Goal: Task Accomplishment & Management: Complete application form

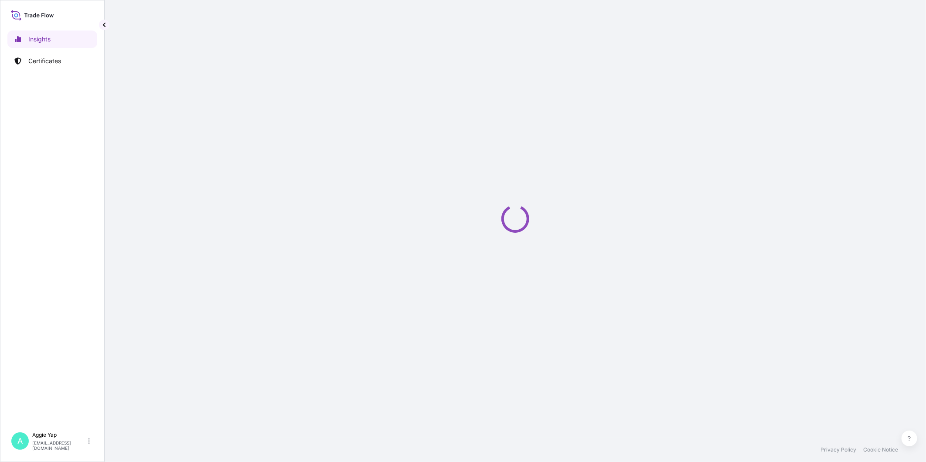
select select "2025"
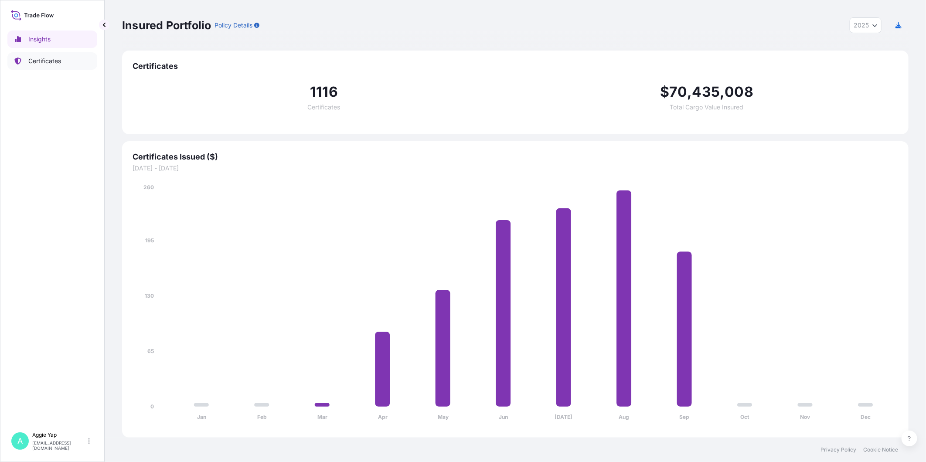
click at [45, 54] on link "Certificates" at bounding box center [52, 60] width 90 height 17
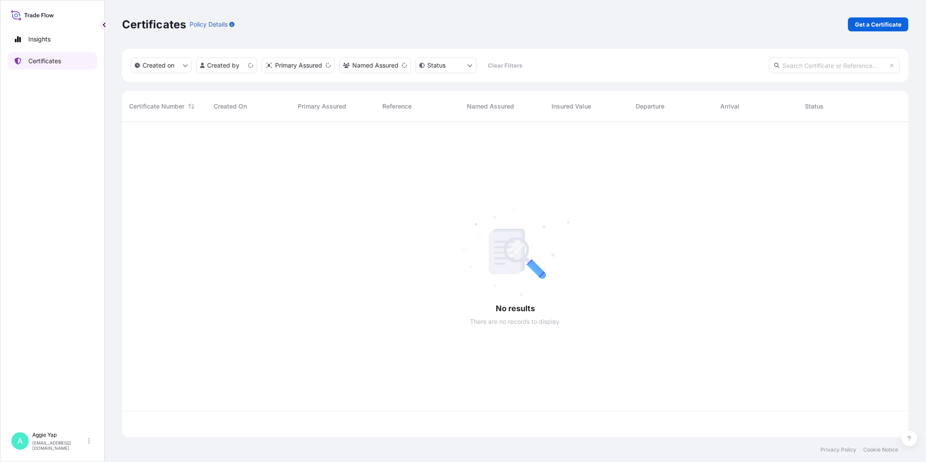
scroll to position [313, 779]
click at [858, 24] on p "Get a Certificate" at bounding box center [878, 24] width 47 height 9
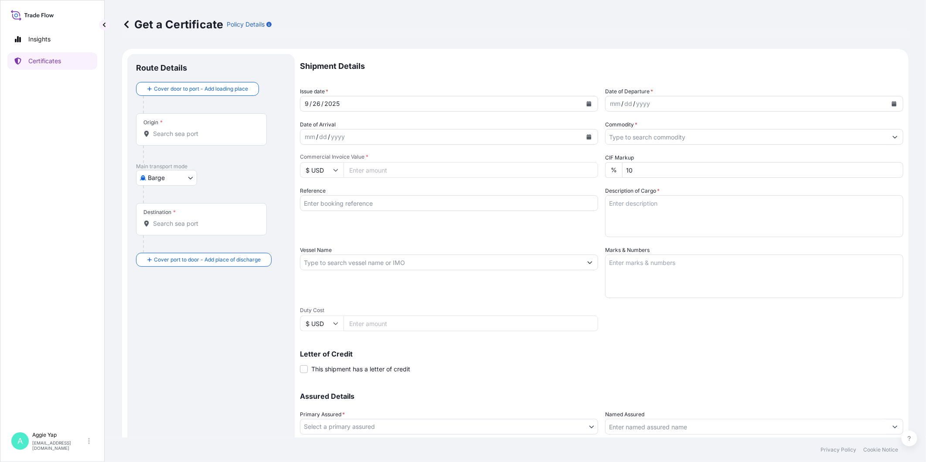
click at [157, 182] on body "Insights Certificates A [PERSON_NAME] [EMAIL_ADDRESS][DOMAIN_NAME] Get a Certif…" at bounding box center [463, 231] width 926 height 462
click at [162, 278] on span "Ocean Vessel" at bounding box center [172, 279] width 39 height 9
select select "Ocean Vessel"
click at [170, 132] on div "Origin *" at bounding box center [201, 133] width 131 height 32
click at [170, 133] on input "Origin *" at bounding box center [204, 137] width 103 height 9
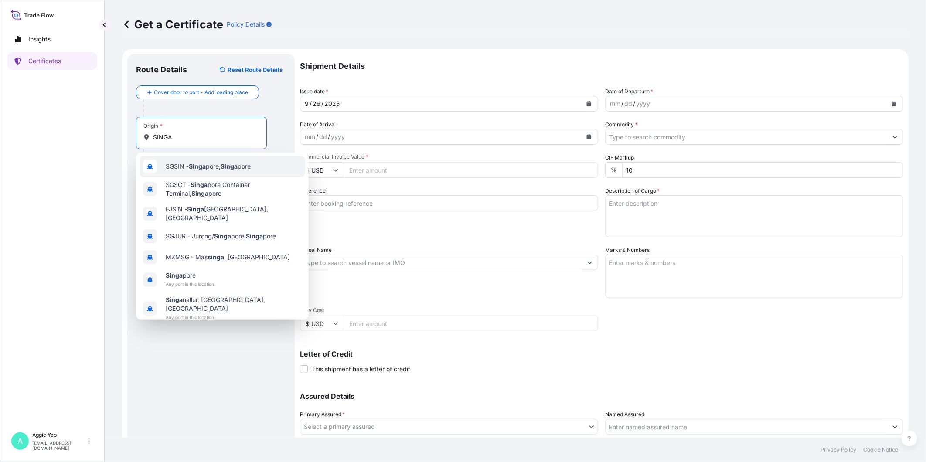
click at [185, 166] on span "SGSIN - Singa pore, Singa pore" at bounding box center [208, 166] width 85 height 9
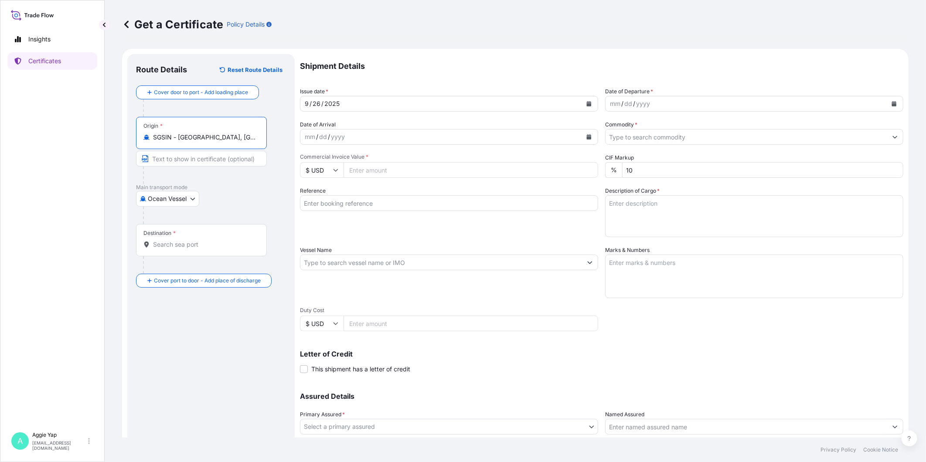
type input "SGSIN - [GEOGRAPHIC_DATA], [GEOGRAPHIC_DATA]"
click at [191, 246] on input "Destination *" at bounding box center [204, 244] width 103 height 9
type input "VNSGN - [GEOGRAPHIC_DATA], [GEOGRAPHIC_DATA]"
click at [583, 107] on button "Calendar" at bounding box center [589, 104] width 14 height 14
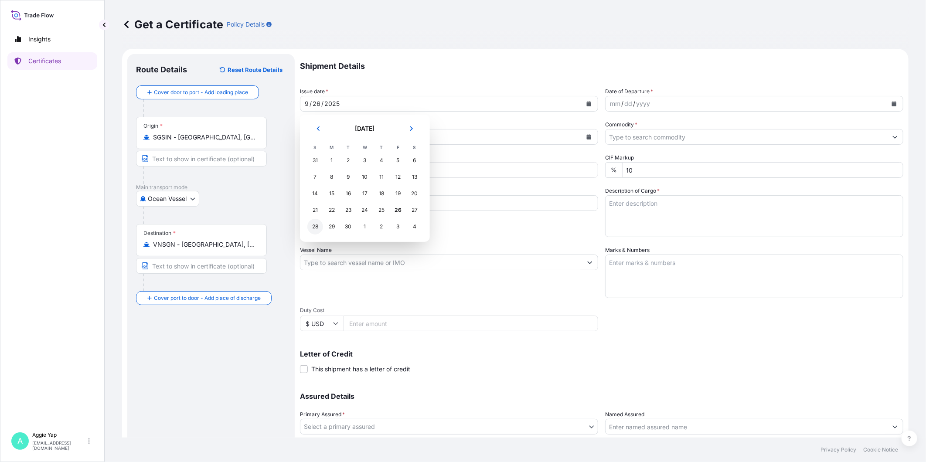
click at [313, 228] on div "28" at bounding box center [315, 227] width 16 height 16
click at [892, 104] on icon "Calendar" at bounding box center [894, 103] width 5 height 5
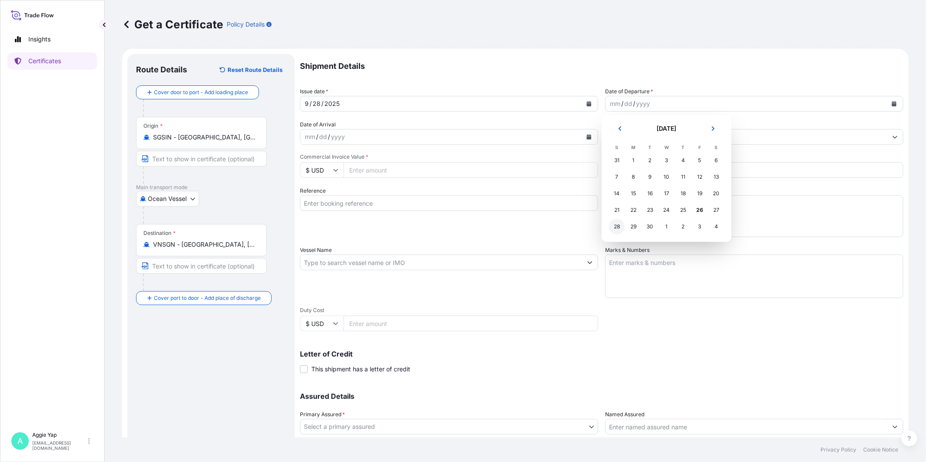
click at [619, 228] on div "28" at bounding box center [617, 227] width 16 height 16
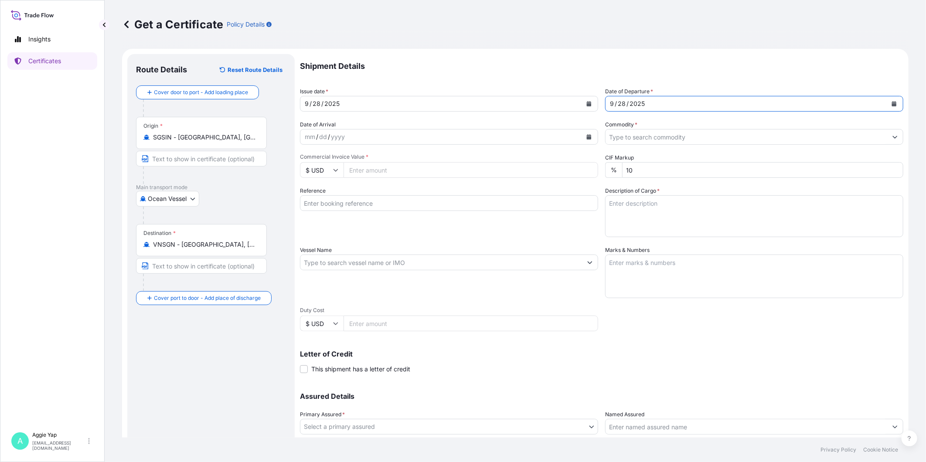
click at [626, 137] on input "Commodity *" at bounding box center [747, 137] width 282 height 16
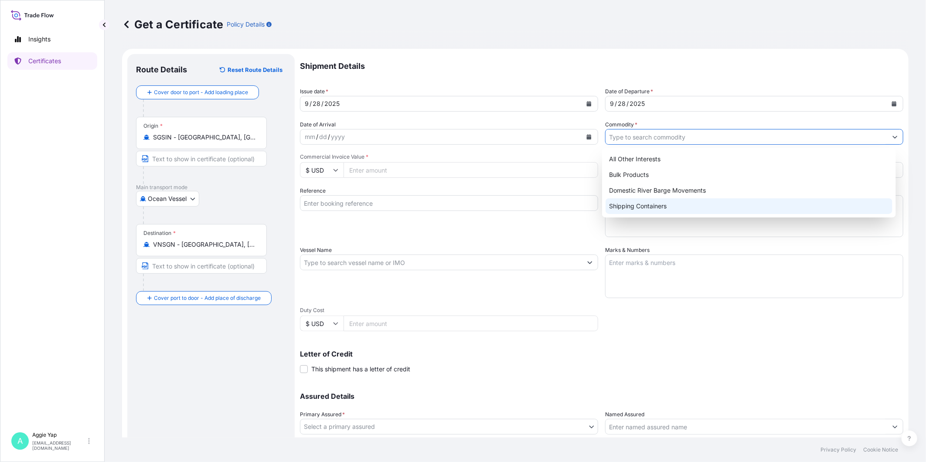
click at [675, 210] on div "Shipping Containers" at bounding box center [749, 206] width 287 height 16
type input "Shipping Containers"
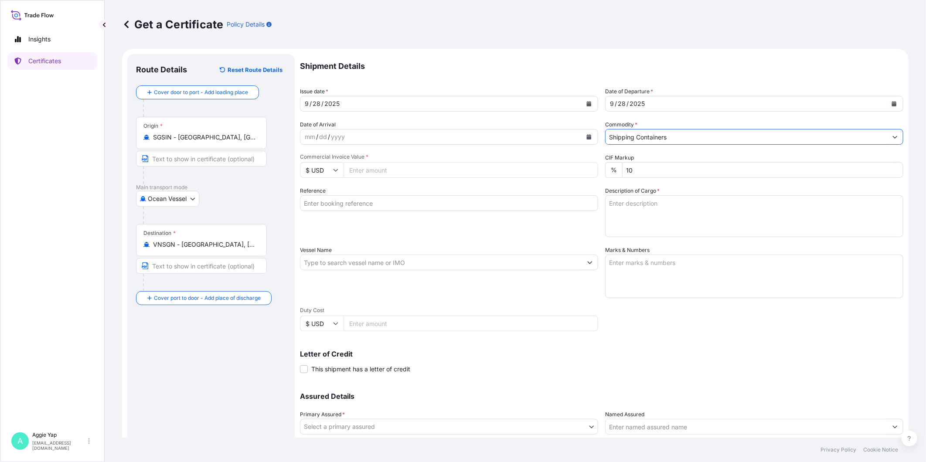
click at [389, 172] on input "Commercial Invoice Value *" at bounding box center [471, 170] width 255 height 16
type input "106009.50"
click at [359, 207] on input "Reference" at bounding box center [449, 203] width 298 height 16
type input "IMCD VIETNAM CO LTD"
click at [474, 262] on input "Vessel Name" at bounding box center [441, 263] width 282 height 16
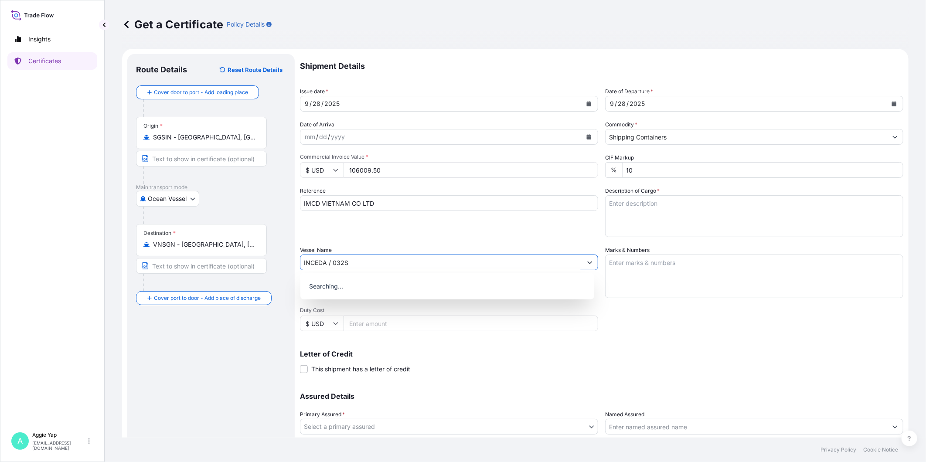
type input "INCEDA / 032S"
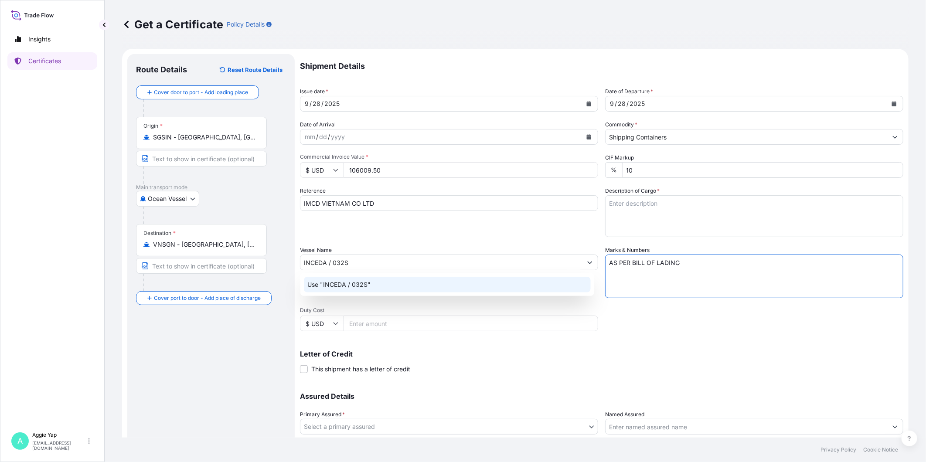
click at [424, 290] on div "Use "INCEDA / 032S"" at bounding box center [447, 285] width 287 height 16
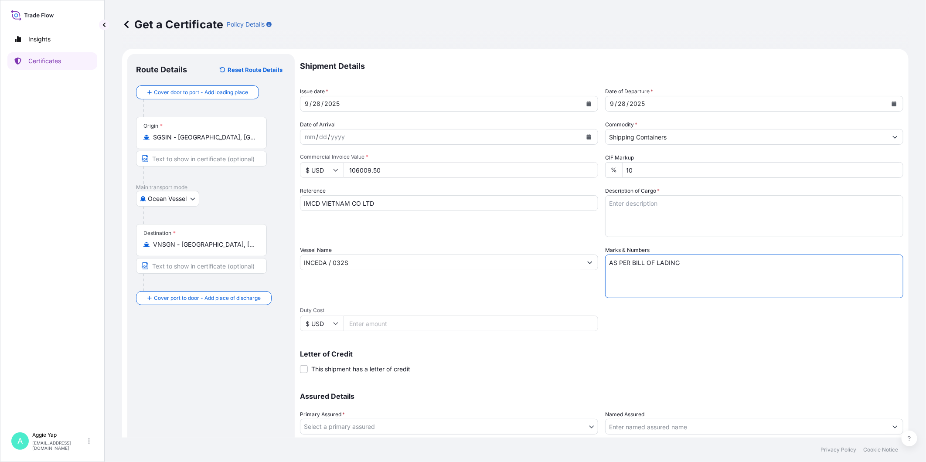
type textarea "AS PER BILL OF LADING"
click at [653, 224] on textarea "Description of Cargo *" at bounding box center [754, 216] width 298 height 42
click at [641, 215] on textarea "TOTAL: 76 DRUMS ADDITIVES FOR LUBRICATING OILS:" at bounding box center [754, 216] width 298 height 42
click at [611, 215] on textarea "TOTAL: 76 DRUMS ADDITIVES FOR LUBRICATING OILS:" at bounding box center [754, 216] width 298 height 42
click at [627, 221] on textarea "TOTAL: 76 DRUMS ADDITIVES FOR LUBRICATING OILS:" at bounding box center [754, 216] width 298 height 42
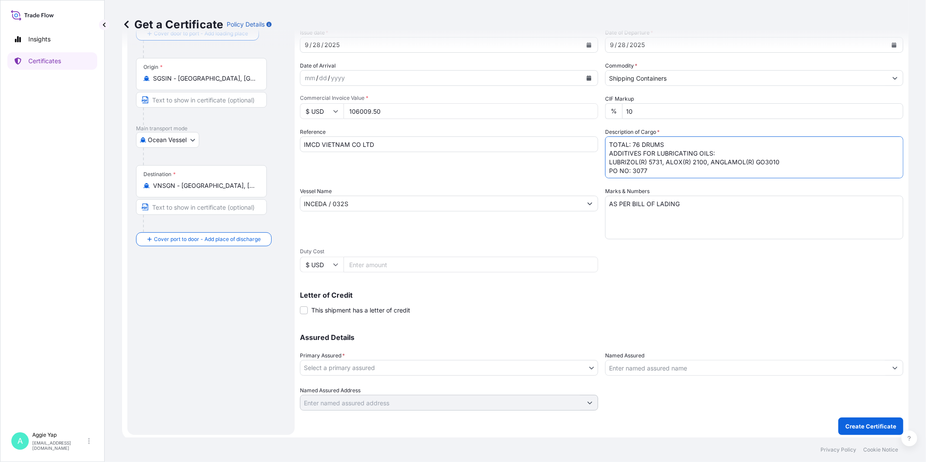
scroll to position [61, 0]
type textarea "TOTAL: 76 DRUMS ADDITIVES FOR LUBRICATING OILS: LUBRIZOL(R) 5731, ALOX(R) 2100,…"
click at [369, 368] on body "Insights Certificates A [PERSON_NAME] [EMAIL_ADDRESS][DOMAIN_NAME] Get a Certif…" at bounding box center [463, 231] width 926 height 462
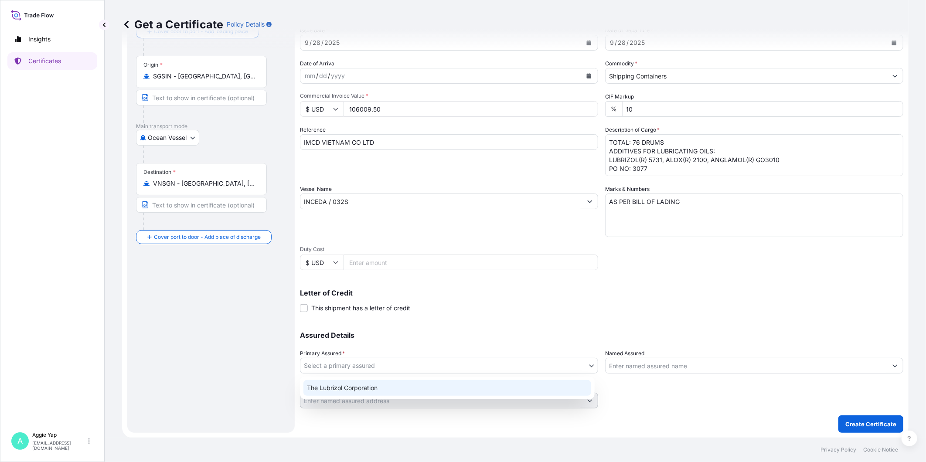
click at [369, 385] on div "The Lubrizol Corporation" at bounding box center [447, 388] width 288 height 16
select select "31566"
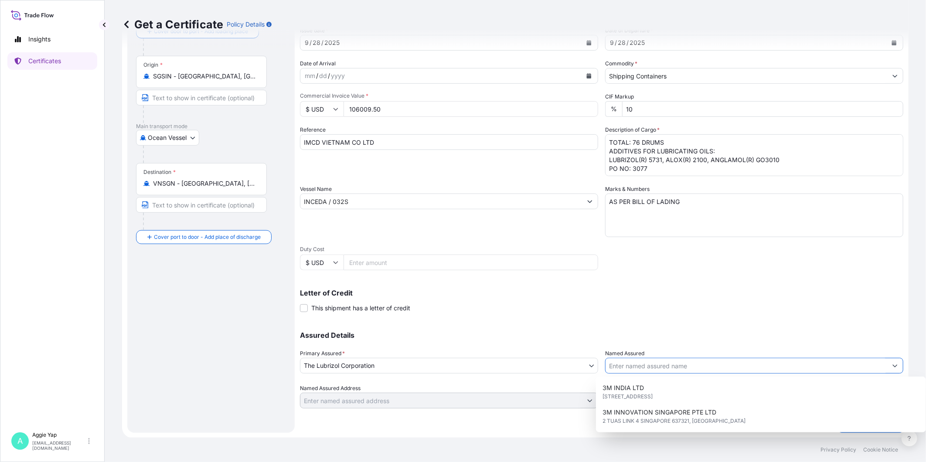
click at [624, 363] on input "Named Assured" at bounding box center [747, 366] width 282 height 16
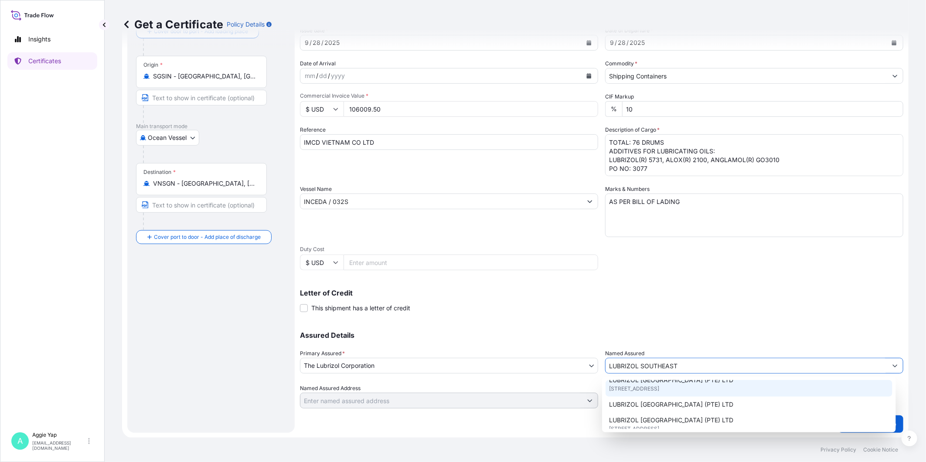
scroll to position [48, 0]
click at [659, 390] on span "[STREET_ADDRESS]" at bounding box center [634, 388] width 50 height 9
type input "LUBRIZOL [GEOGRAPHIC_DATA] (PTE) LTD"
type input "[STREET_ADDRESS]"
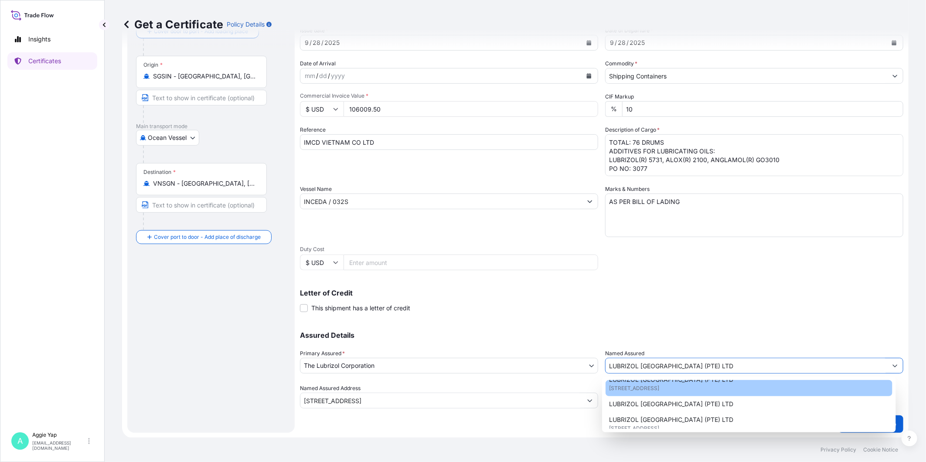
type input "LUBRIZOL [GEOGRAPHIC_DATA] (PTE) LTD"
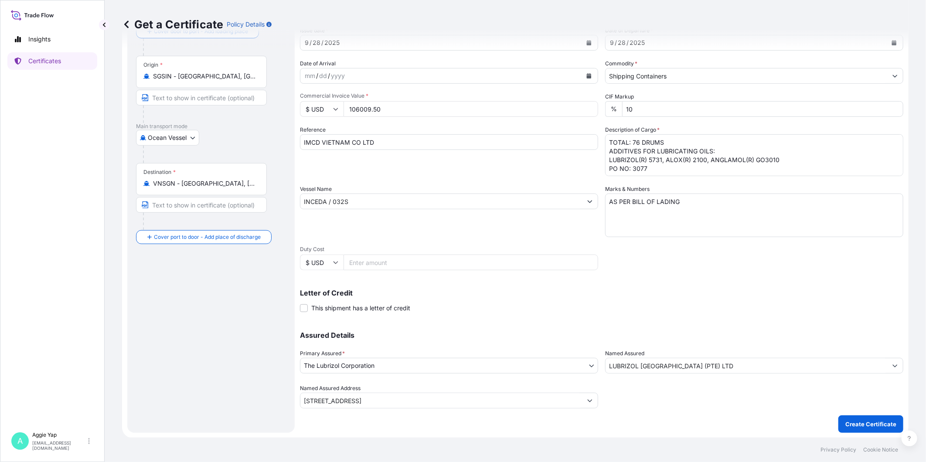
click at [695, 310] on div "Letter of Credit This shipment has a letter of credit Letter of credit * Letter…" at bounding box center [601, 301] width 603 height 23
click at [853, 425] on p "Create Certificate" at bounding box center [870, 424] width 51 height 9
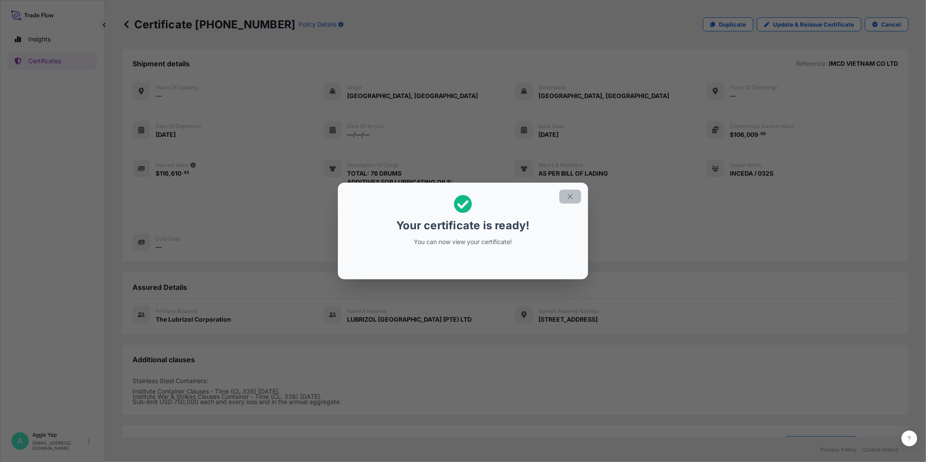
click at [566, 197] on button "button" at bounding box center [570, 197] width 22 height 14
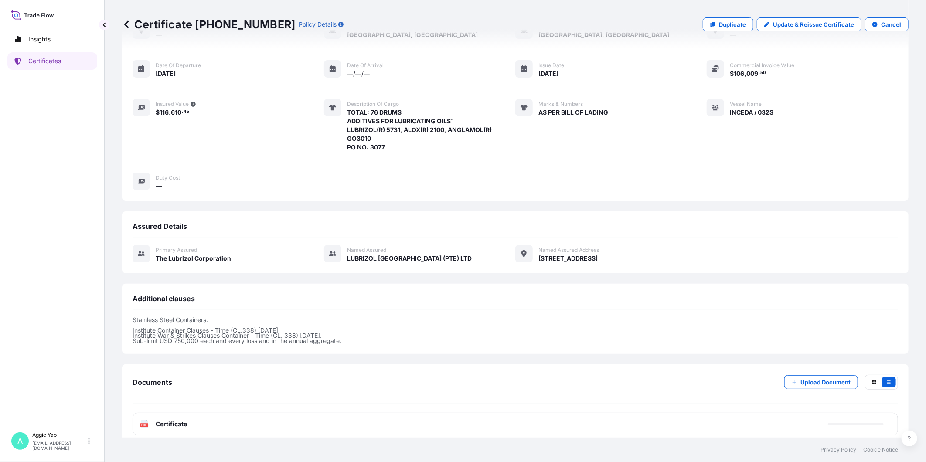
scroll to position [71, 0]
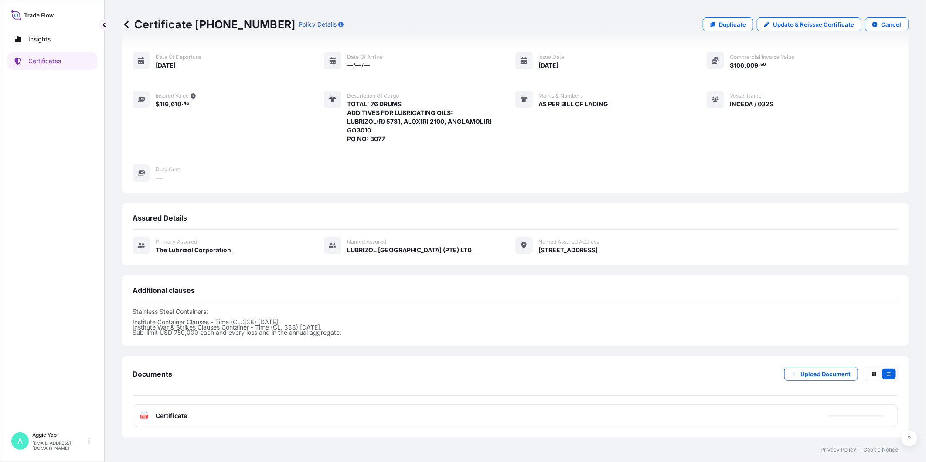
click at [240, 416] on div "PDF Certificate" at bounding box center [516, 416] width 766 height 23
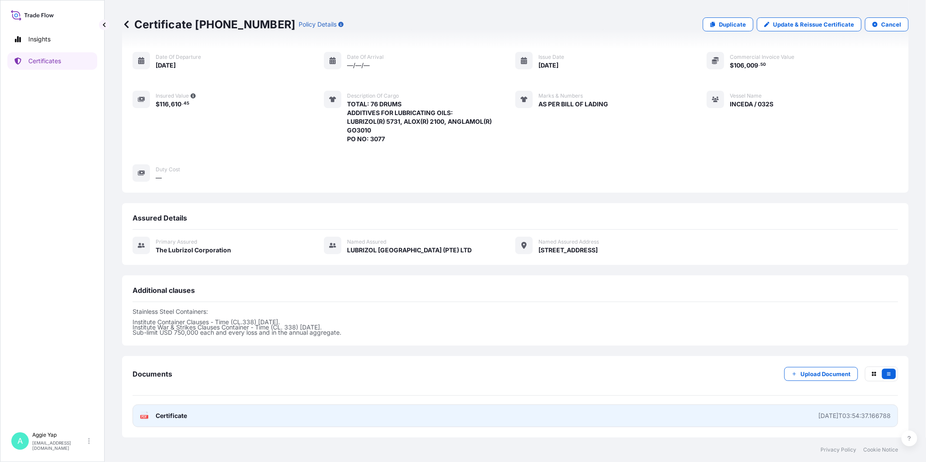
click at [240, 416] on link "PDF Certificate [DATE]T03:54:37.166788" at bounding box center [516, 416] width 766 height 23
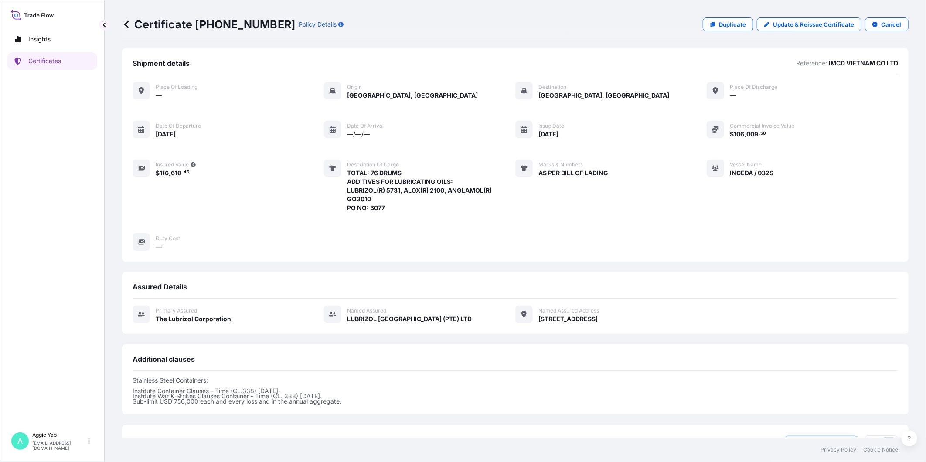
scroll to position [0, 0]
click at [726, 27] on p "Duplicate" at bounding box center [732, 24] width 27 height 9
select select "Ocean Vessel"
select select "31566"
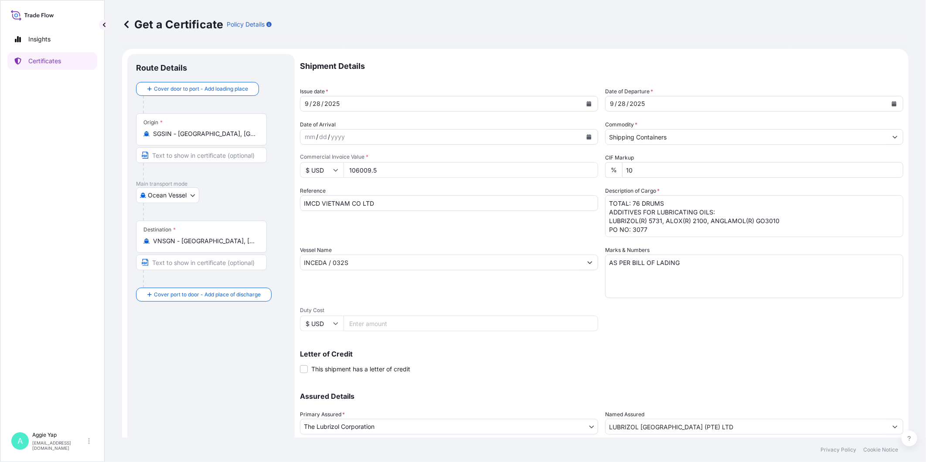
click at [208, 242] on input "VNSGN - [GEOGRAPHIC_DATA], [GEOGRAPHIC_DATA]" at bounding box center [204, 241] width 103 height 9
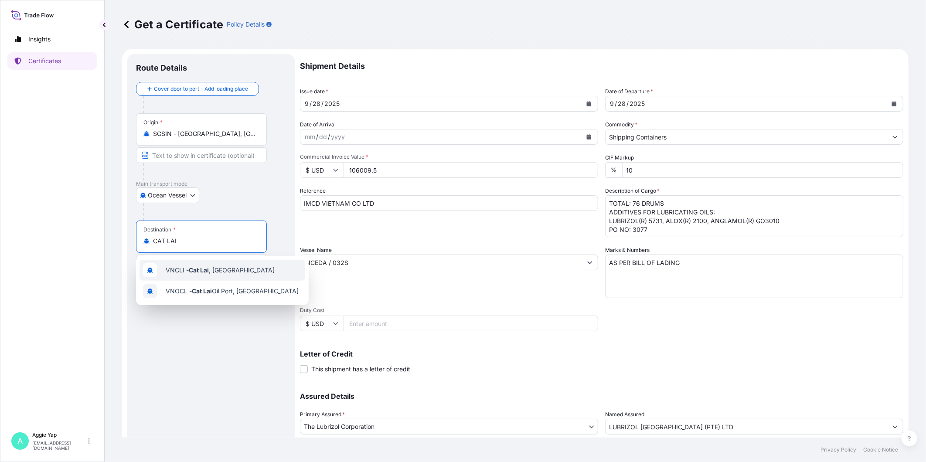
click at [216, 277] on div "VNCLI - Cat Lai , [GEOGRAPHIC_DATA]" at bounding box center [223, 270] width 166 height 21
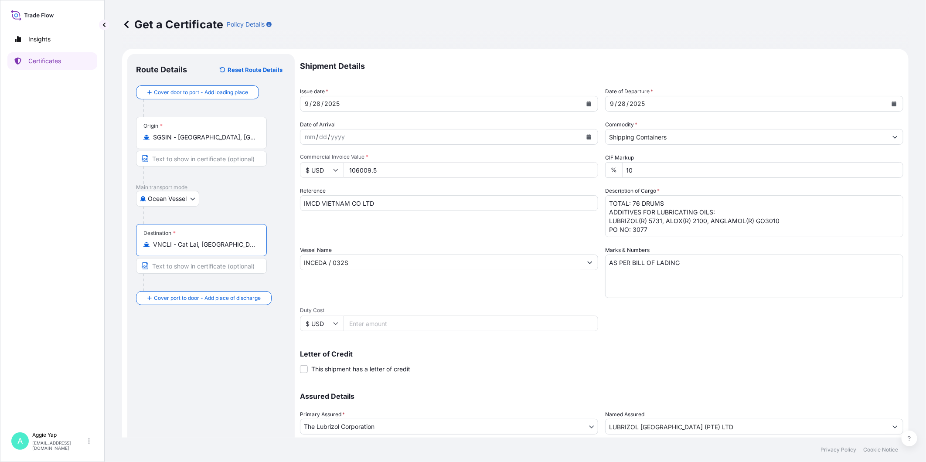
type input "VNCLI - Cat Lai, [GEOGRAPHIC_DATA]"
drag, startPoint x: 434, startPoint y: 166, endPoint x: 188, endPoint y: 170, distance: 246.0
click at [188, 170] on form "Route Details Reset Route Details Cover door to port - Add loading place Place …" at bounding box center [515, 274] width 787 height 450
type input "109973.20"
click at [429, 237] on div "Shipment Details Issue date * [DATE] Date of Departure * [DATE] Date of Arrival…" at bounding box center [601, 262] width 603 height 416
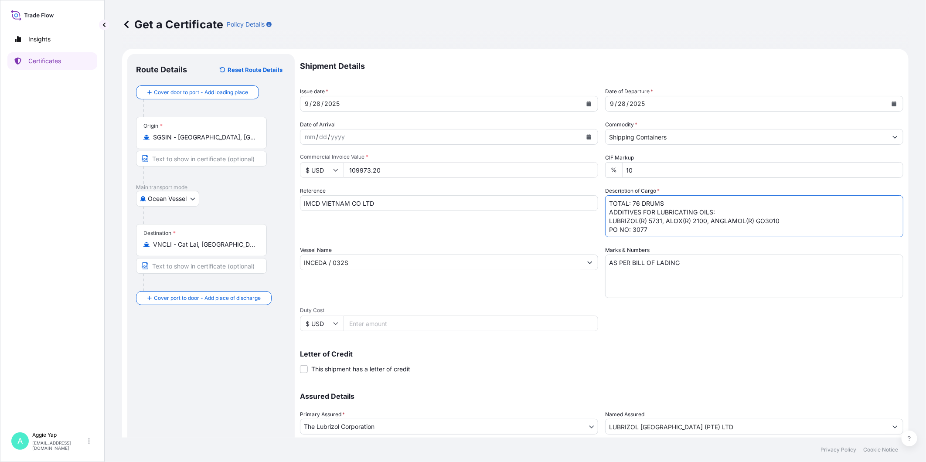
scroll to position [1, 0]
drag, startPoint x: 646, startPoint y: 232, endPoint x: 600, endPoint y: 220, distance: 46.7
click at [600, 220] on div "Shipment Details Issue date * [DATE] Date of Departure * [DATE] Date of Arrival…" at bounding box center [601, 262] width 603 height 416
click at [634, 202] on textarea "TOTAL: 76 DRUMS ADDITIVES FOR LUBRICATING OILS: LUBRIZOL(R) 5731, ALOX(R) 2100,…" at bounding box center [754, 216] width 298 height 42
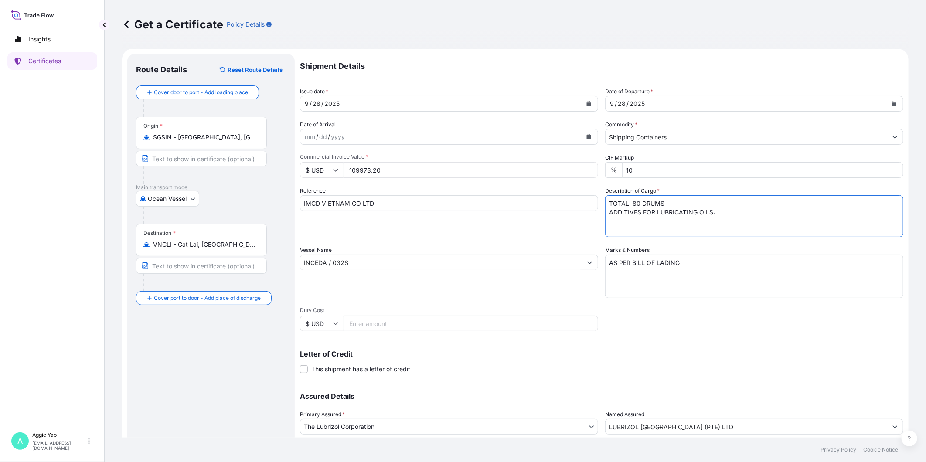
click at [608, 218] on textarea "TOTAL: 76 DRUMS ADDITIVES FOR LUBRICATING OILS: LUBRIZOL(R) 5731, ALOX(R) 2100,…" at bounding box center [754, 216] width 298 height 42
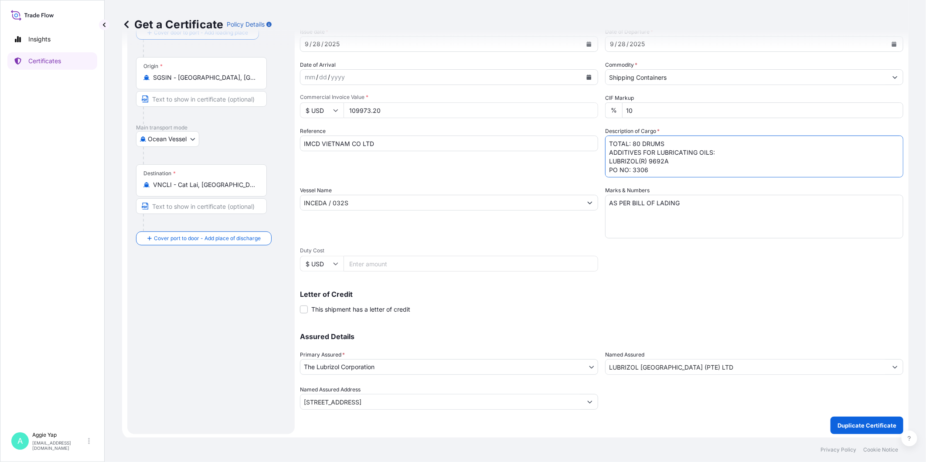
scroll to position [61, 0]
type textarea "TOTAL: 80 DRUMS ADDITIVES FOR LUBRICATING OILS: LUBRIZOL(R) 9692A PO NO: 3306"
click at [846, 423] on p "Duplicate Certificate" at bounding box center [867, 424] width 59 height 9
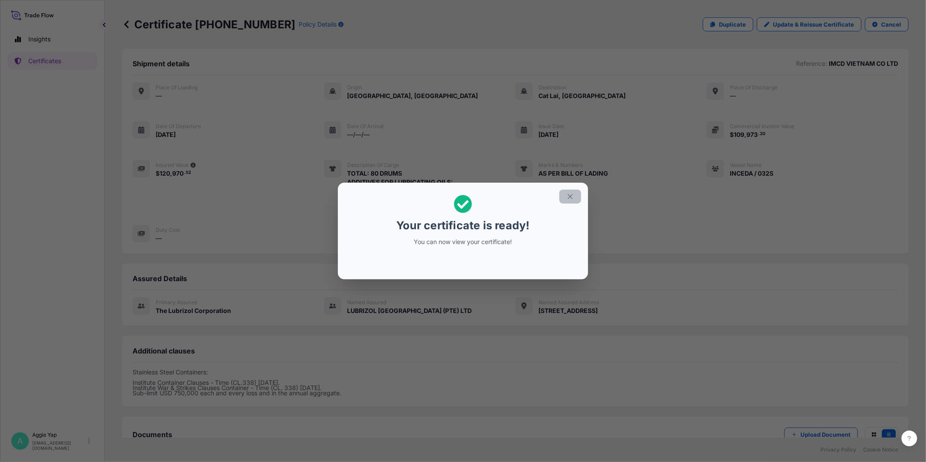
click at [569, 198] on icon "button" at bounding box center [570, 197] width 8 height 8
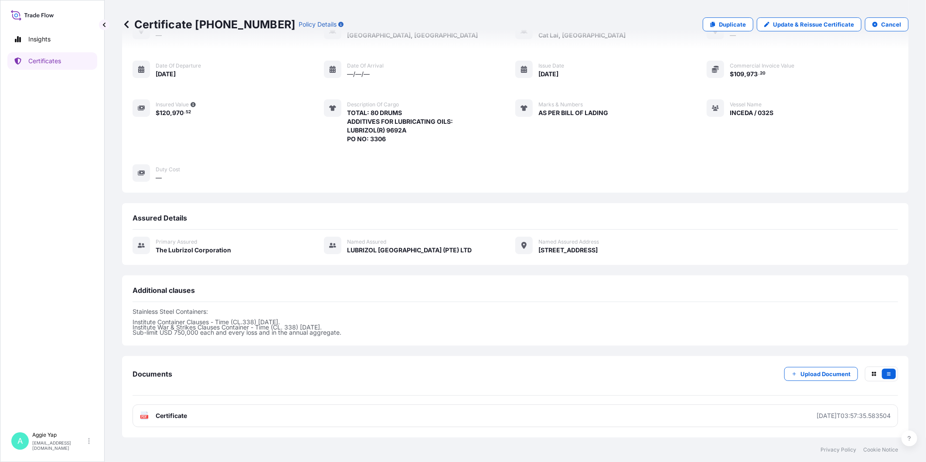
scroll to position [62, 0]
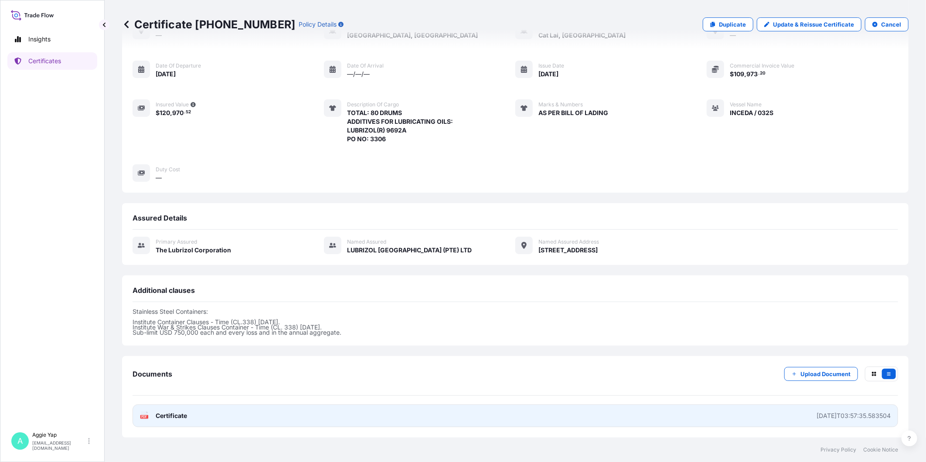
click at [323, 423] on link "PDF Certificate [DATE]T03:57:35.583504" at bounding box center [516, 416] width 766 height 23
